Goal: Task Accomplishment & Management: Use online tool/utility

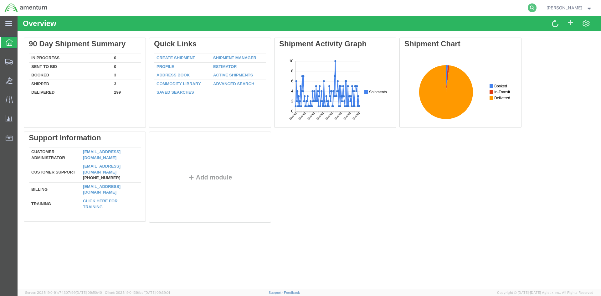
click at [529, 9] on icon at bounding box center [532, 7] width 9 height 9
click at [453, 7] on input "search" at bounding box center [432, 7] width 190 height 15
click at [367, 8] on input "search" at bounding box center [432, 7] width 190 height 15
type input "56820101"
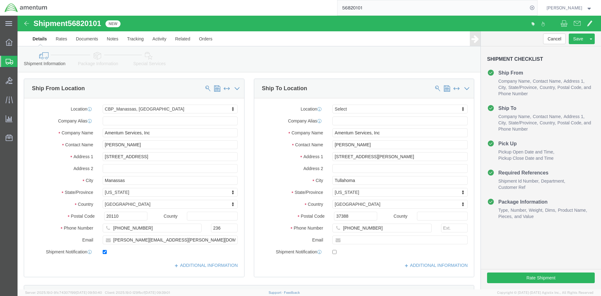
select select "49925"
select select
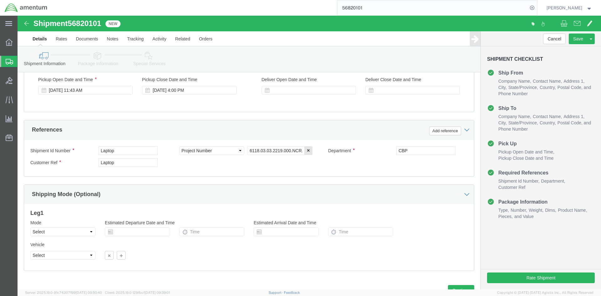
scroll to position [276, 0]
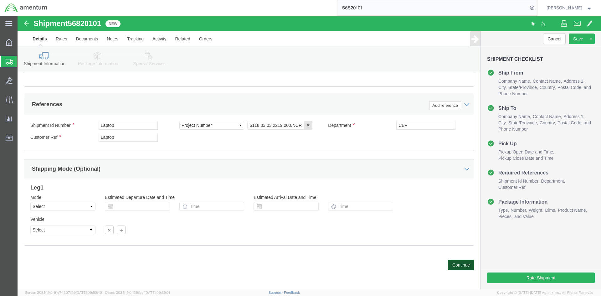
click button "Continue"
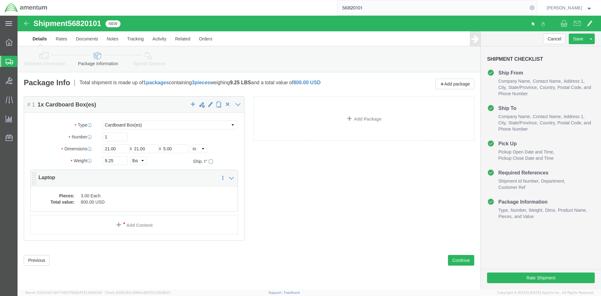
click div "Package Content # 1 1 x Cardboard Box(es) Package Type Select BCK Boxes Bale(s)…"
click dl "Pieces: 3.00 Each Total value: 800.00 USD"
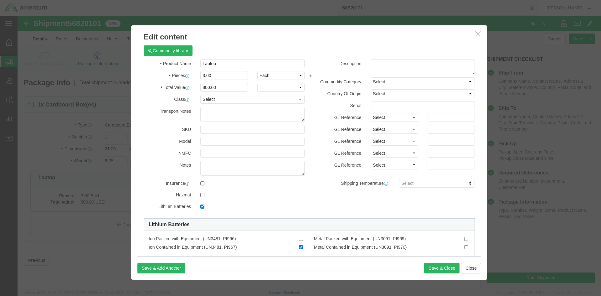
checkbox input "true"
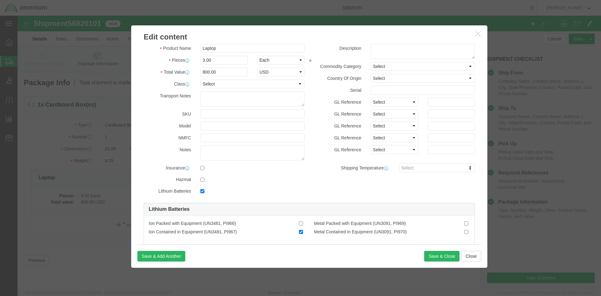
scroll to position [30, 0]
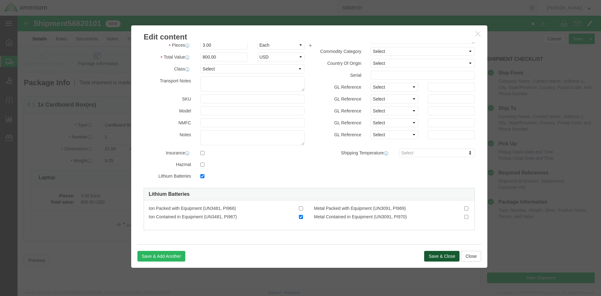
click button "Save & Close"
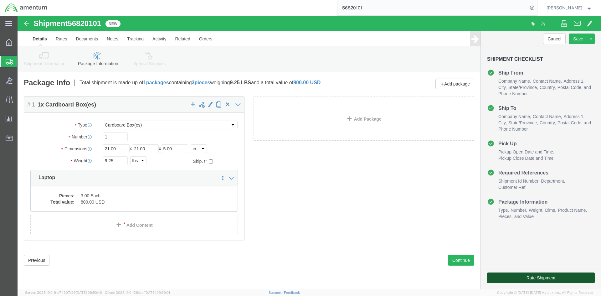
click button "Rate Shipment"
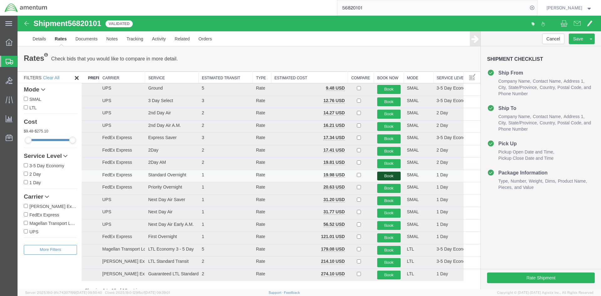
click at [386, 176] on button "Book" at bounding box center [388, 176] width 23 height 9
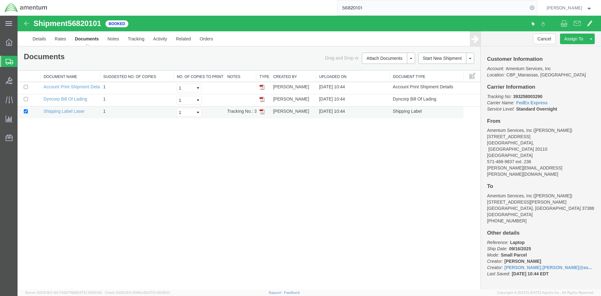
drag, startPoint x: 264, startPoint y: 113, endPoint x: 259, endPoint y: 111, distance: 4.6
click at [264, 113] on img at bounding box center [261, 111] width 5 height 5
click at [263, 99] on img at bounding box center [261, 99] width 5 height 5
drag, startPoint x: 548, startPoint y: 96, endPoint x: 511, endPoint y: 96, distance: 36.9
click at [511, 96] on p "Tracking No: 393258003290 Carrier Name: FedEx Express FedEx Express Service Lev…" at bounding box center [541, 102] width 108 height 19
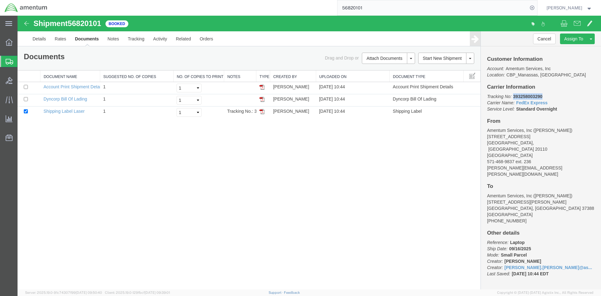
copy b "393258003290"
click at [0, 0] on span "Create Shipment" at bounding box center [0, 0] width 0 height 0
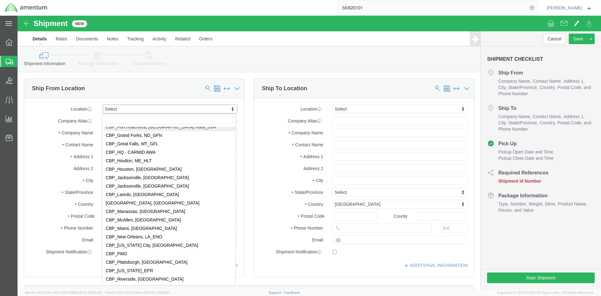
scroll to position [1252, 0]
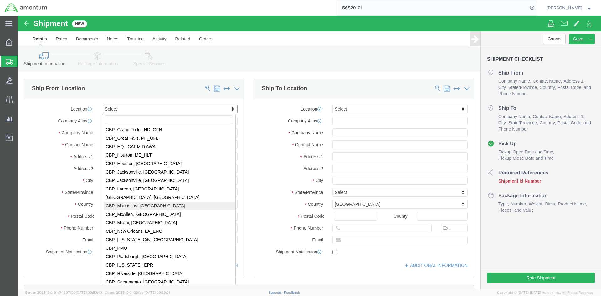
select select "49925"
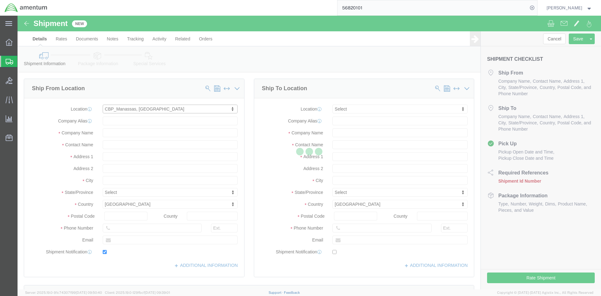
type input "[STREET_ADDRESS]"
type input "20110"
type input "571-468-9837"
type input "236"
type input "[PERSON_NAME][EMAIL_ADDRESS][PERSON_NAME][DOMAIN_NAME]"
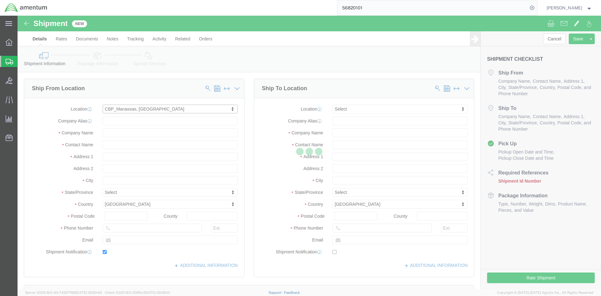
checkbox input "true"
type input "Amentum Services, Inc"
type input "[PERSON_NAME]"
type input "Manassas"
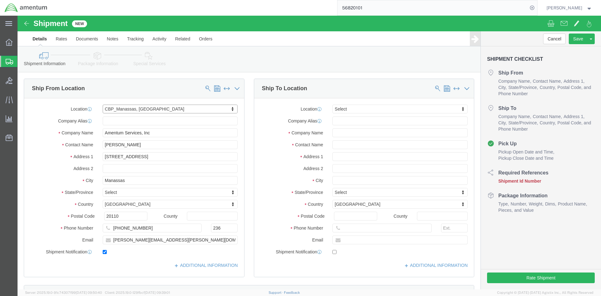
select select "VA"
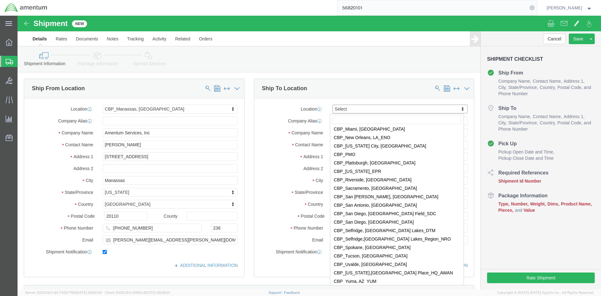
scroll to position [1346, 0]
select select "49921"
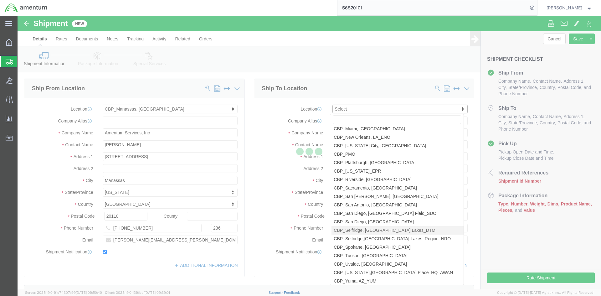
type input "41130 Castle Ave"
type input "Building 1422"
type input "48045"
type input "(586) 954-2214"
type input "lucy.s.dowling@associates.cbp.dhs.gov"
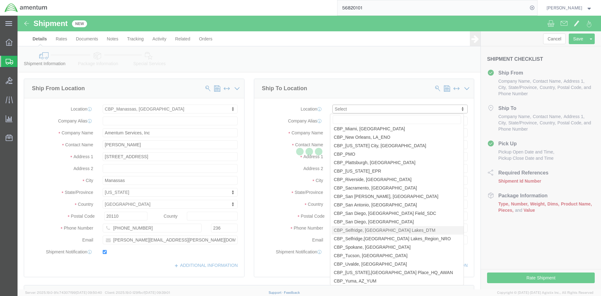
checkbox input "true"
type input "Amentum Services, Inc"
type input "Lucy Dowling"
type input "Selfridge"
select select "MI"
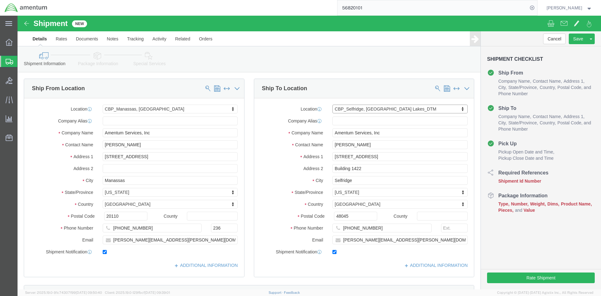
click div "ADDITIONAL INFORMATION"
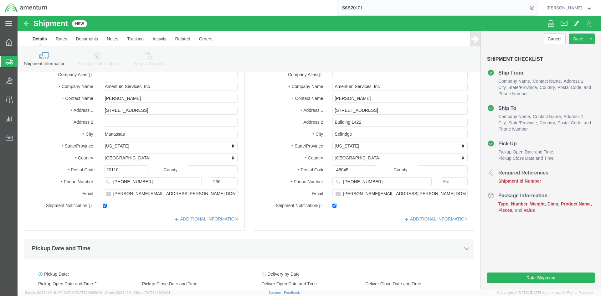
scroll to position [94, 0]
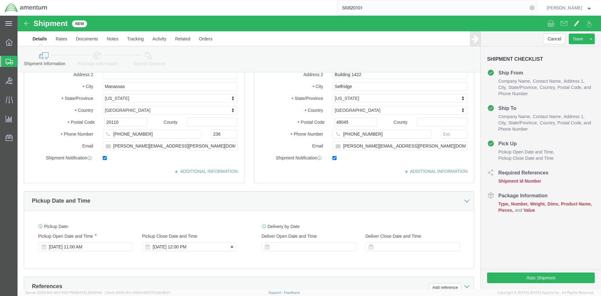
click div "Sep 16 2025 12:00 PM"
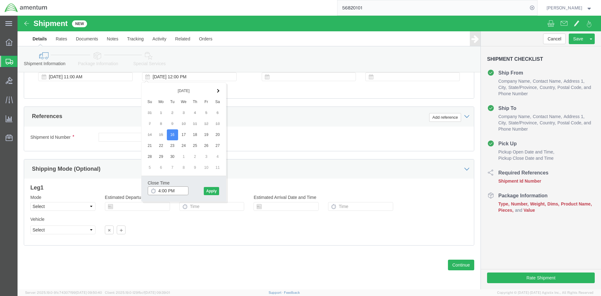
type input "4:00 PM"
click div "Close Time 4:00 PM Sep 16 2025 12:00 PM - Sep 16 2025 12:00 PM Cancel Apply"
click button "Apply"
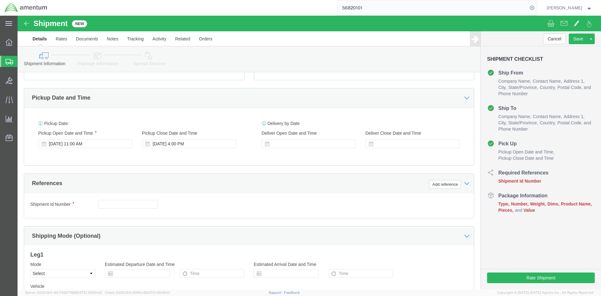
scroll to position [233, 0]
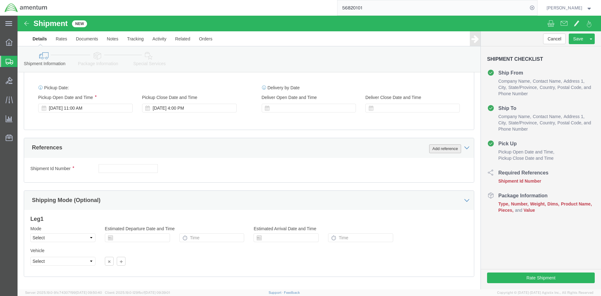
click button "Add reference"
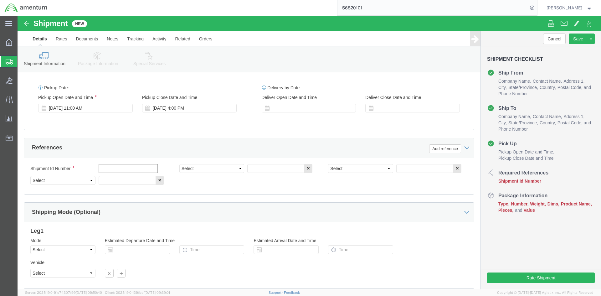
click input "text"
click select "Select Account Type Activity ID Airline Appointment Number ASN Batch Request # …"
select select "CUSTREF"
click select "Select Account Type Activity ID Airline Appointment Number ASN Batch Request # …"
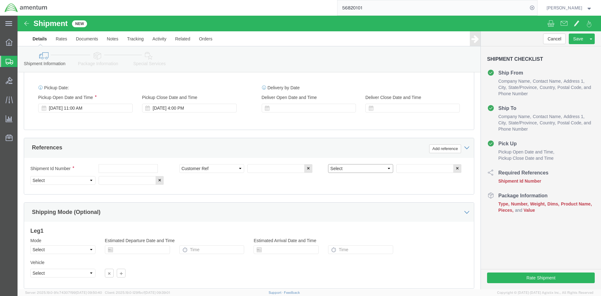
select select "DEPT"
click select "Select Account Type Activity ID Airline Appointment Number ASN Batch Request # …"
select select "PROJNUM"
click select "Select Account Type Activity ID Airline Appointment Number ASN Batch Request # …"
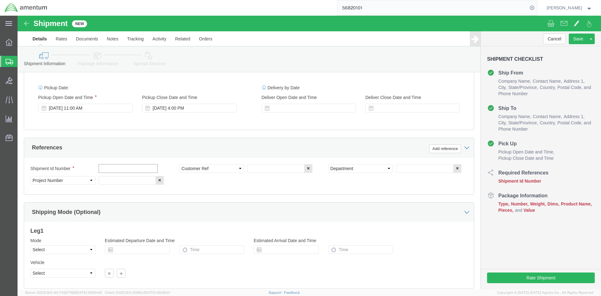
click input "text"
type input "616-000480"
click input "text"
type input "s"
type input "SERVO"
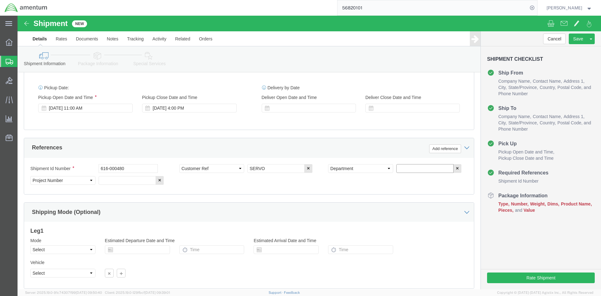
click input "text"
type input "CBP"
click input "text"
type input "6118.03.03.2219.000.NCR.0000"
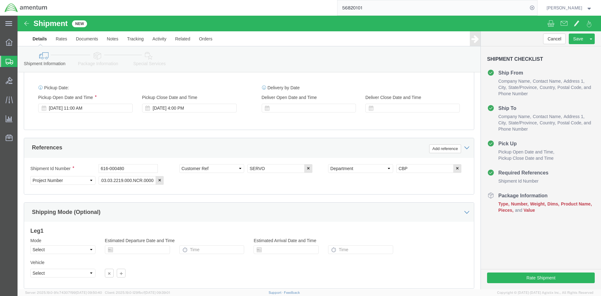
click div "Shipment Id Number 616-000480 Select Account Type Activity ID Airline Appointme…"
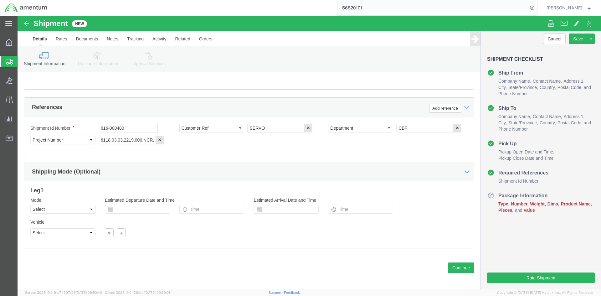
scroll to position [276, 0]
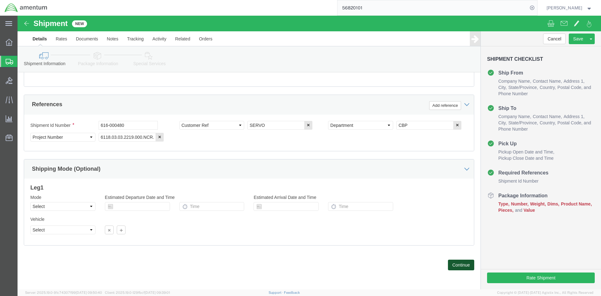
click button "Continue"
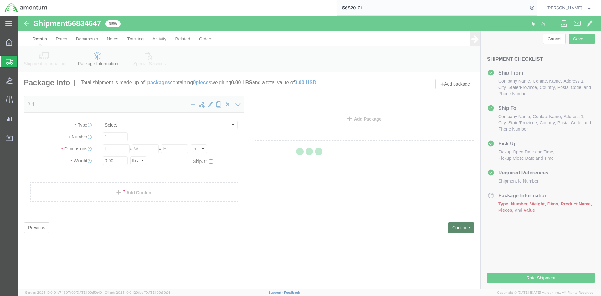
select select "CBOX"
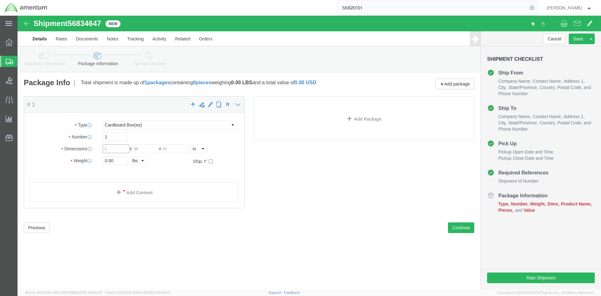
click input "text"
type input "23"
click input "text"
type input "23"
click input "text"
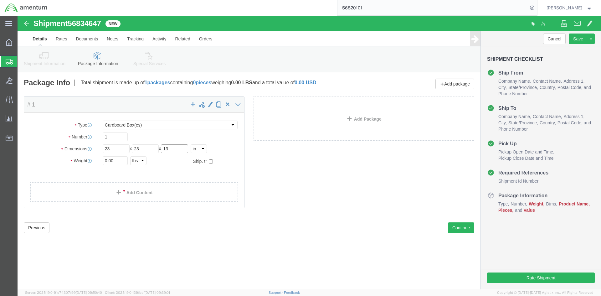
type input "13"
drag, startPoint x: 100, startPoint y: 143, endPoint x: 54, endPoint y: 139, distance: 46.5
click div "Package Type Select BCK Boxes Bale(s) Basket(s) Bolt(s) Bottle(s) Buckets Bulk …"
type input "52.00"
click div "Package Content # 1 x Package Type Select BCK Boxes Bale(s) Basket(s) Bolt(s) B…"
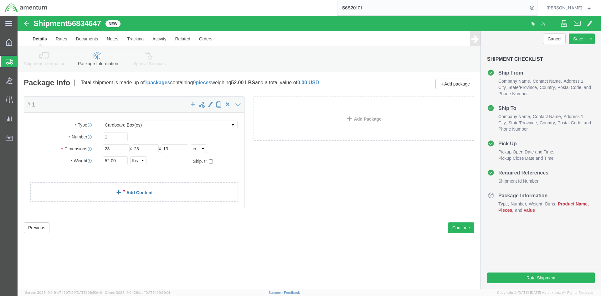
click link "Add Content"
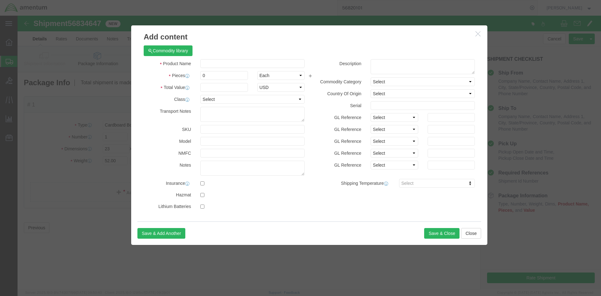
click div "Commodity library"
click input "text"
type input "2"
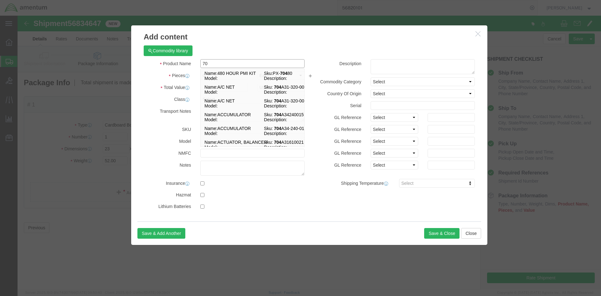
type input "7"
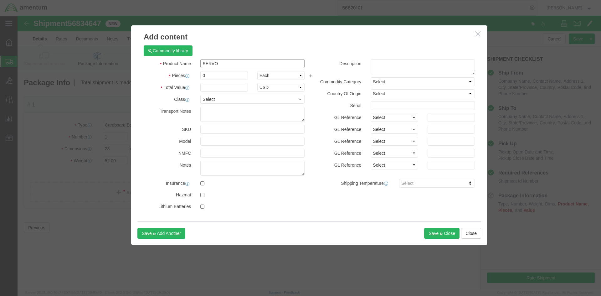
type input "SERVO"
type input "1"
click input "24070.00"
type input "24070.00"
click label "Model"
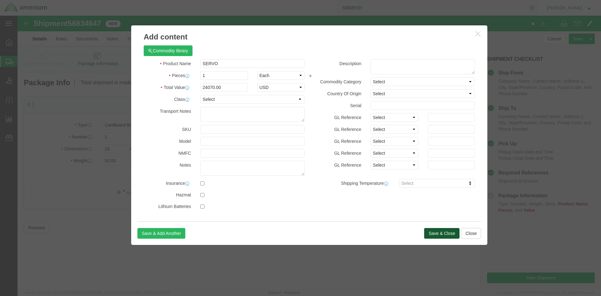
click button "Save & Close"
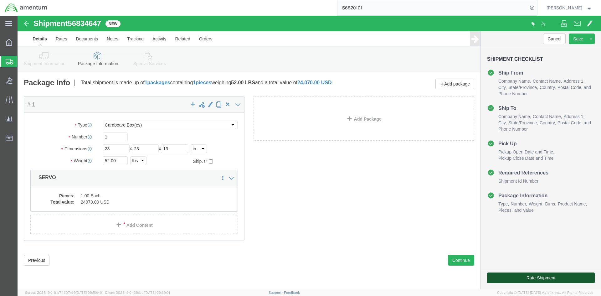
click button "Rate Shipment"
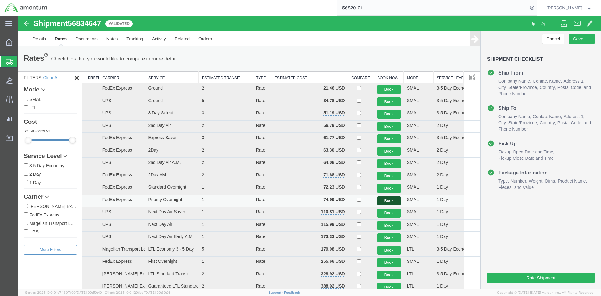
click at [387, 200] on button "Book" at bounding box center [388, 200] width 23 height 9
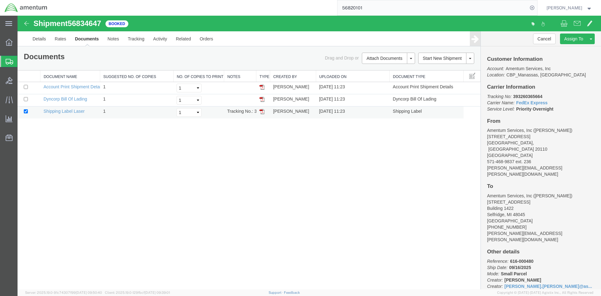
click at [260, 111] on img at bounding box center [261, 111] width 5 height 5
click at [553, 96] on p "Tracking No: 393260365664 Carrier Name: FedEx Express FedEx Express Service Lev…" at bounding box center [541, 102] width 108 height 19
drag, startPoint x: 534, startPoint y: 96, endPoint x: 513, endPoint y: 97, distance: 20.7
click at [513, 97] on p "Tracking No: 393260365664 Carrier Name: FedEx Express FedEx Express Service Lev…" at bounding box center [541, 102] width 108 height 19
copy b "393260365664"
